Goal: Information Seeking & Learning: Learn about a topic

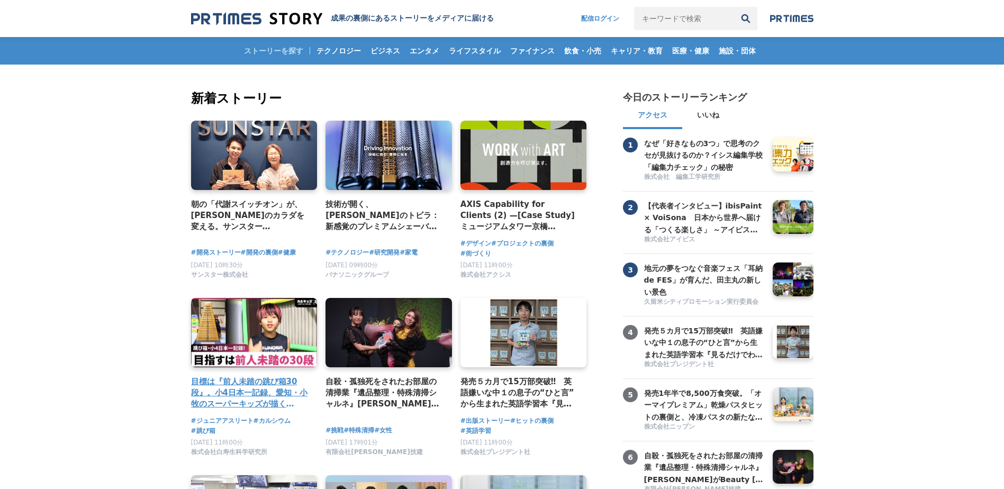
click at [243, 335] on link at bounding box center [254, 332] width 133 height 73
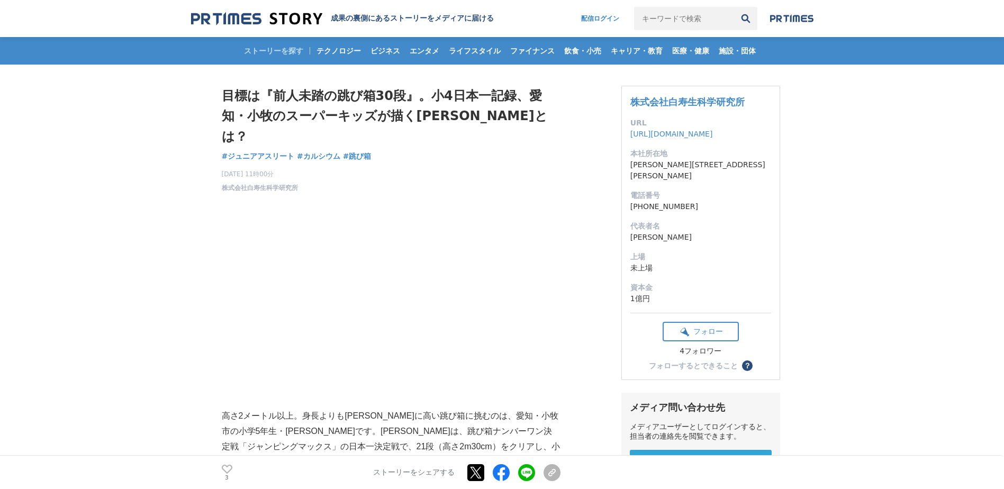
click at [265, 17] on img at bounding box center [256, 19] width 131 height 14
